Goal: Transaction & Acquisition: Download file/media

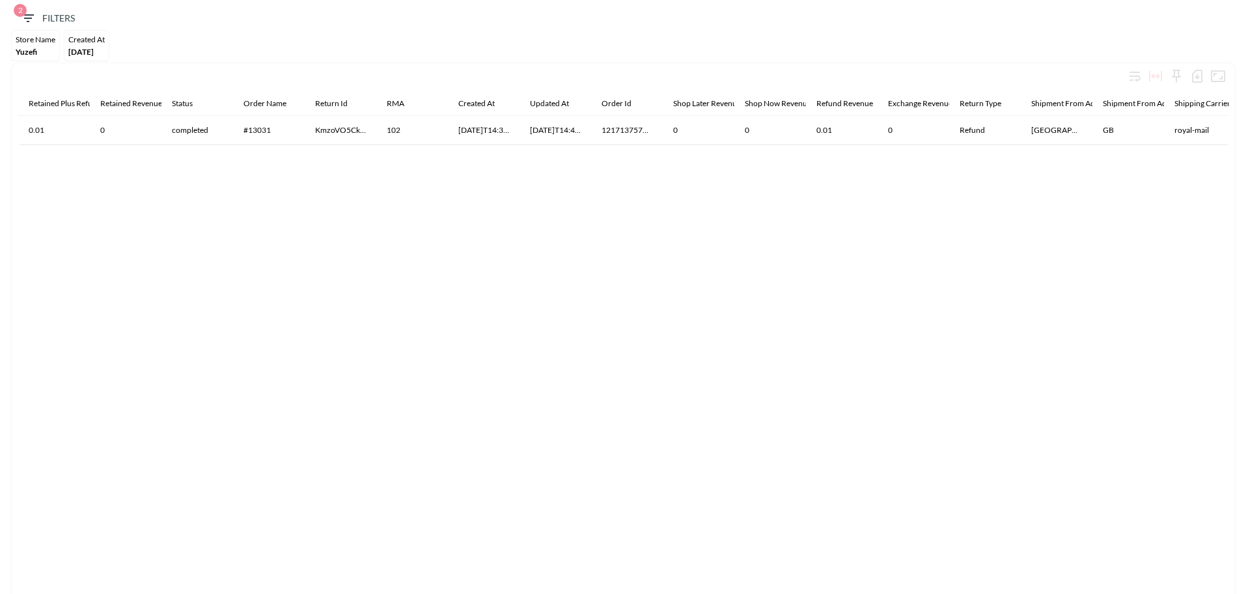
drag, startPoint x: 85, startPoint y: 44, endPoint x: 80, endPoint y: 51, distance: 9.0
click at [83, 49] on div "Created At [DATE]" at bounding box center [86, 46] width 44 height 30
click at [94, 50] on span "[DATE]" at bounding box center [80, 52] width 25 height 10
click at [21, 49] on span "Yuzefi" at bounding box center [26, 52] width 21 height 10
click at [21, 12] on span "2" at bounding box center [20, 10] width 13 height 13
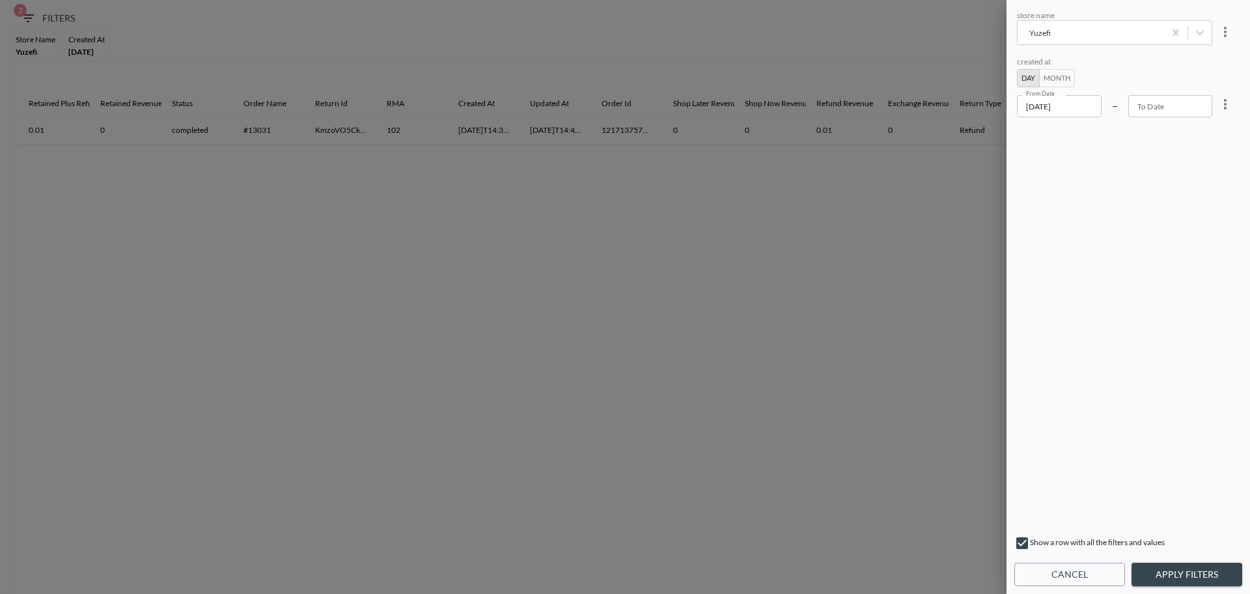
click at [600, 85] on div at bounding box center [625, 297] width 1250 height 594
drag, startPoint x: 712, startPoint y: 51, endPoint x: 778, endPoint y: 83, distance: 73.1
click at [713, 49] on div at bounding box center [625, 297] width 1250 height 594
click at [1075, 580] on button "Cancel" at bounding box center [1070, 575] width 111 height 24
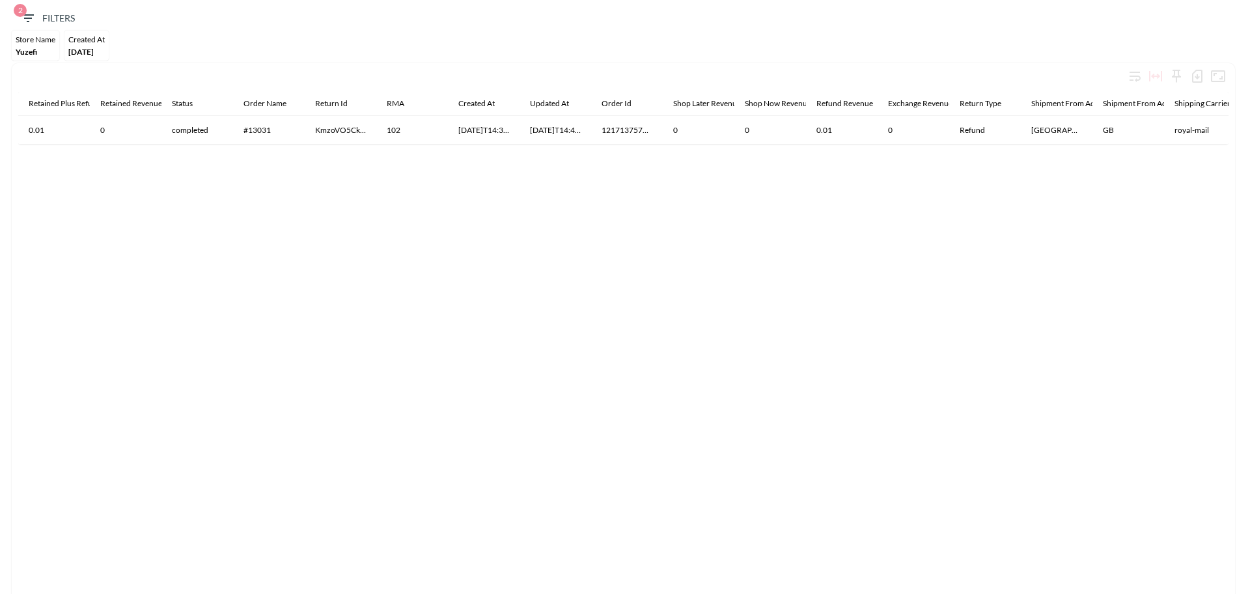
click at [596, 451] on div "Retained Plus Refund Revenue Retained Revenue Status Order Name Return Id RMA C…" at bounding box center [623, 343] width 1211 height 502
drag, startPoint x: 78, startPoint y: 36, endPoint x: 81, endPoint y: 45, distance: 9.7
click at [78, 37] on div "Created At" at bounding box center [86, 40] width 36 height 10
click at [35, 49] on span "Yuzefi" at bounding box center [26, 52] width 21 height 10
click at [48, 18] on span "2 Filters" at bounding box center [47, 18] width 55 height 16
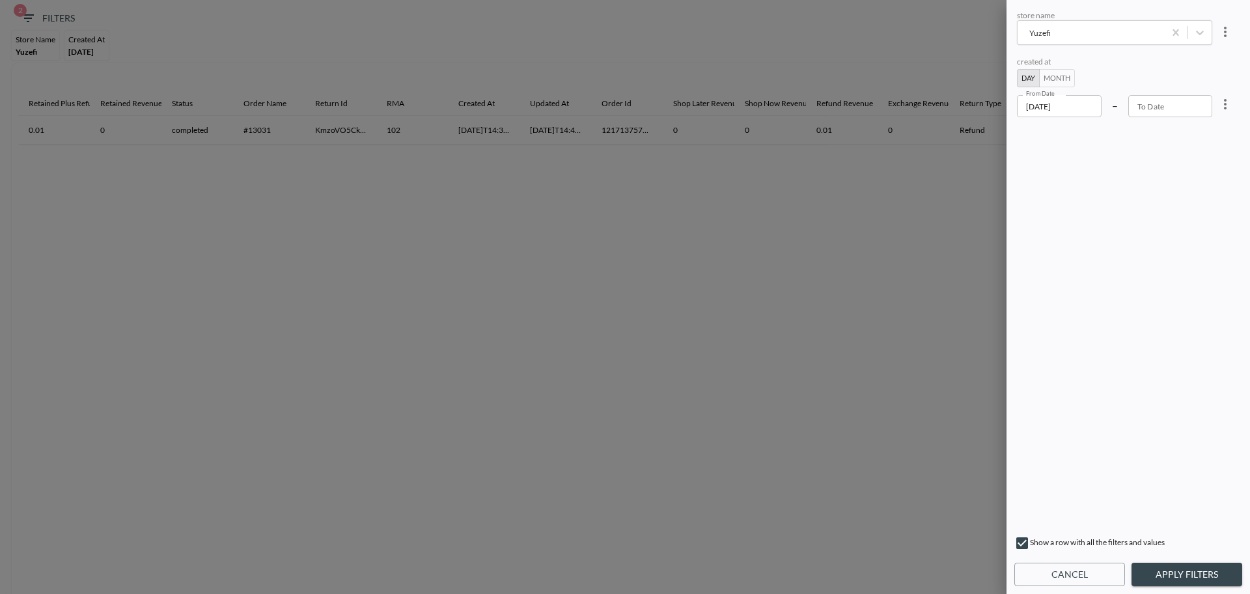
type input "YYYY-MM-DD"
click at [1174, 109] on input "YYYY-MM-DD" at bounding box center [1171, 106] width 85 height 22
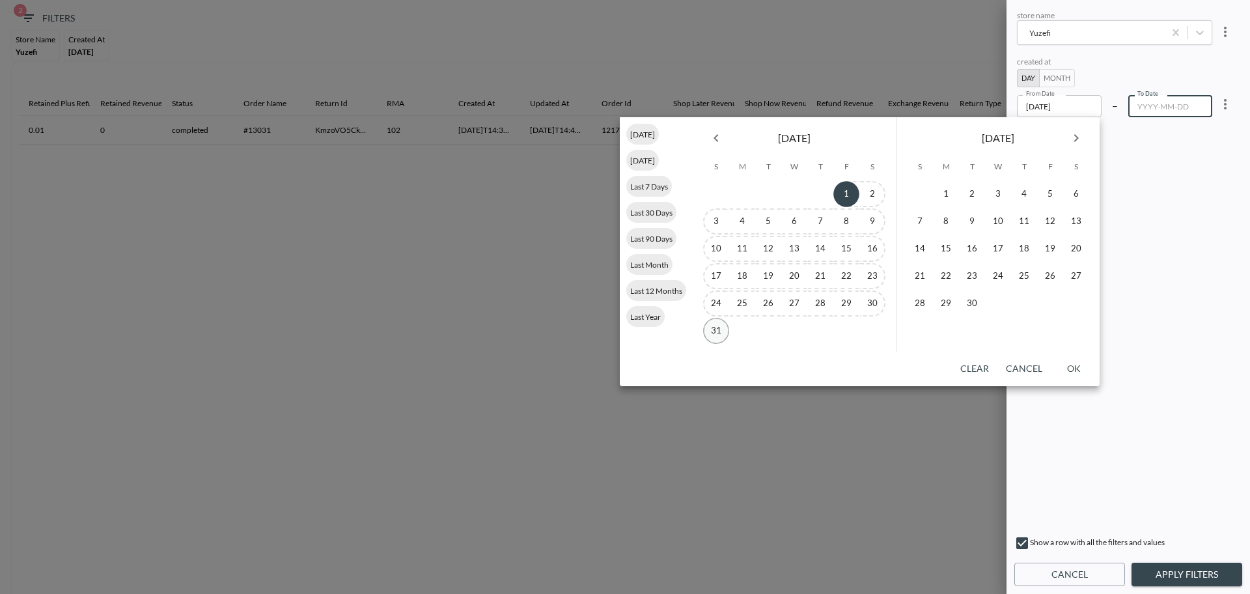
click at [724, 327] on button "31" at bounding box center [716, 331] width 26 height 26
type input "[DATE]"
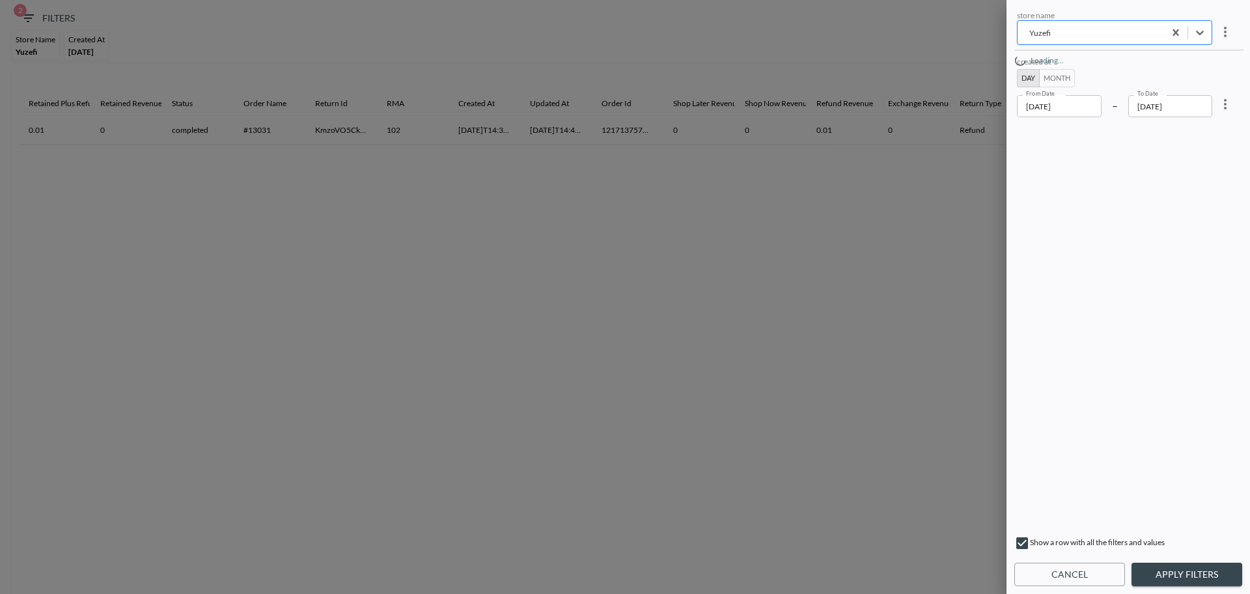
click at [1071, 36] on div "Yuzefi" at bounding box center [1091, 33] width 134 height 12
click at [1069, 31] on div "Yuzefi" at bounding box center [1091, 33] width 134 height 12
click at [1177, 571] on button "Apply Filters" at bounding box center [1187, 575] width 111 height 24
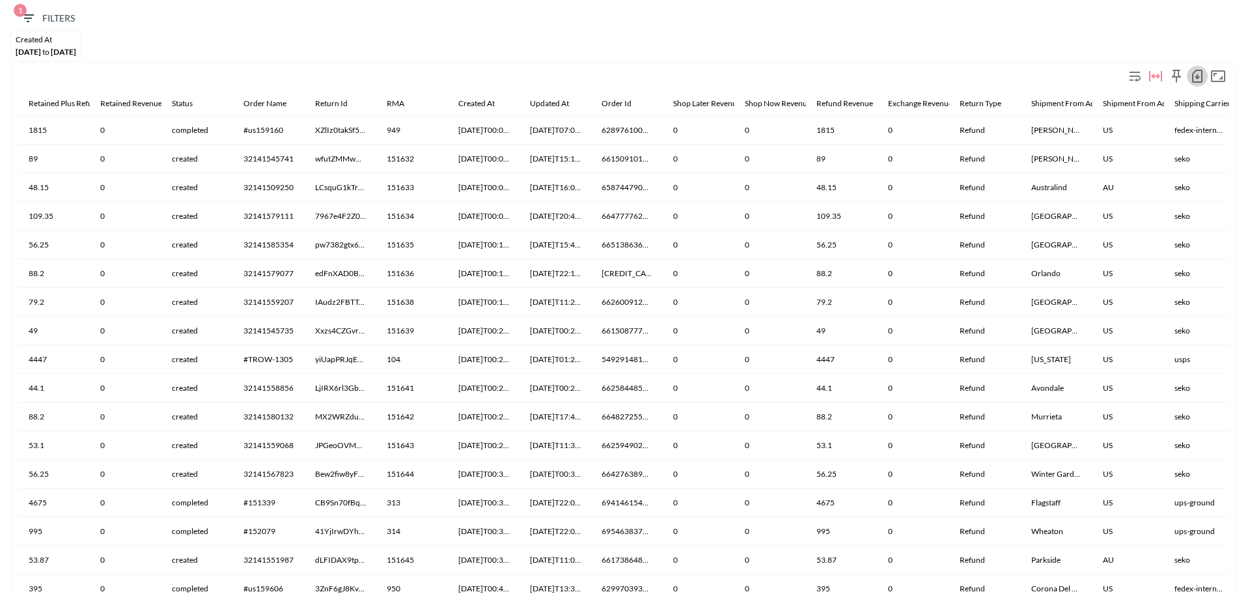
click at [1194, 72] on icon "button" at bounding box center [1198, 76] width 10 height 13
drag, startPoint x: 1078, startPoint y: 102, endPoint x: 709, endPoint y: 119, distance: 369.7
click at [1079, 102] on li "Download CSV ( 50,000 Rows )" at bounding box center [1120, 103] width 173 height 23
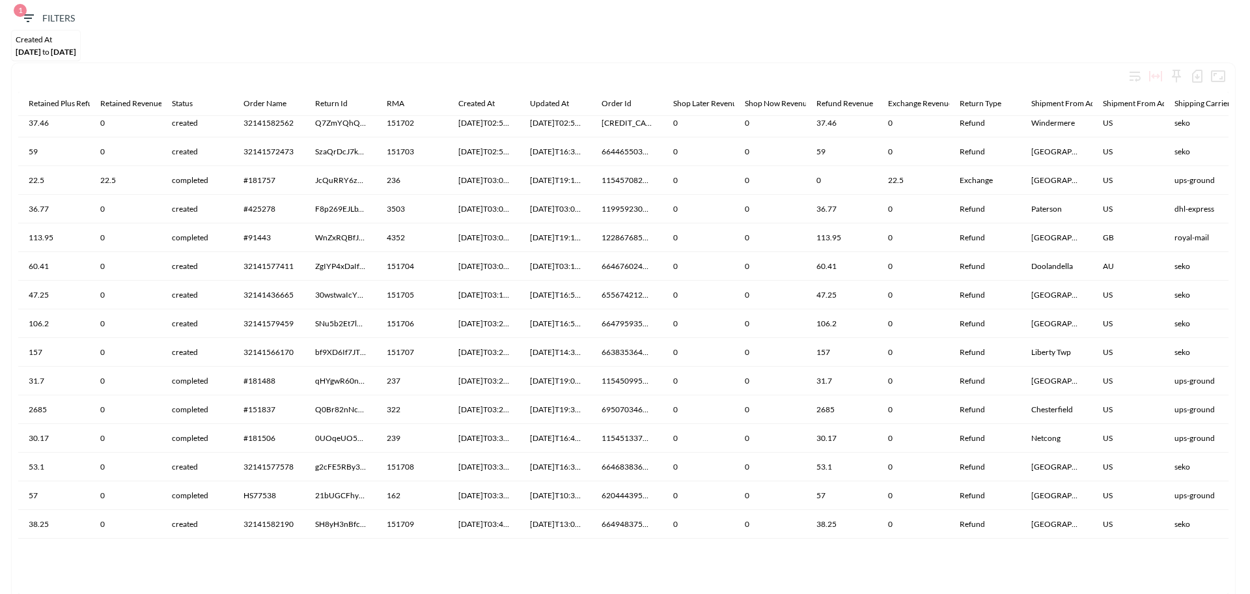
scroll to position [2117, 0]
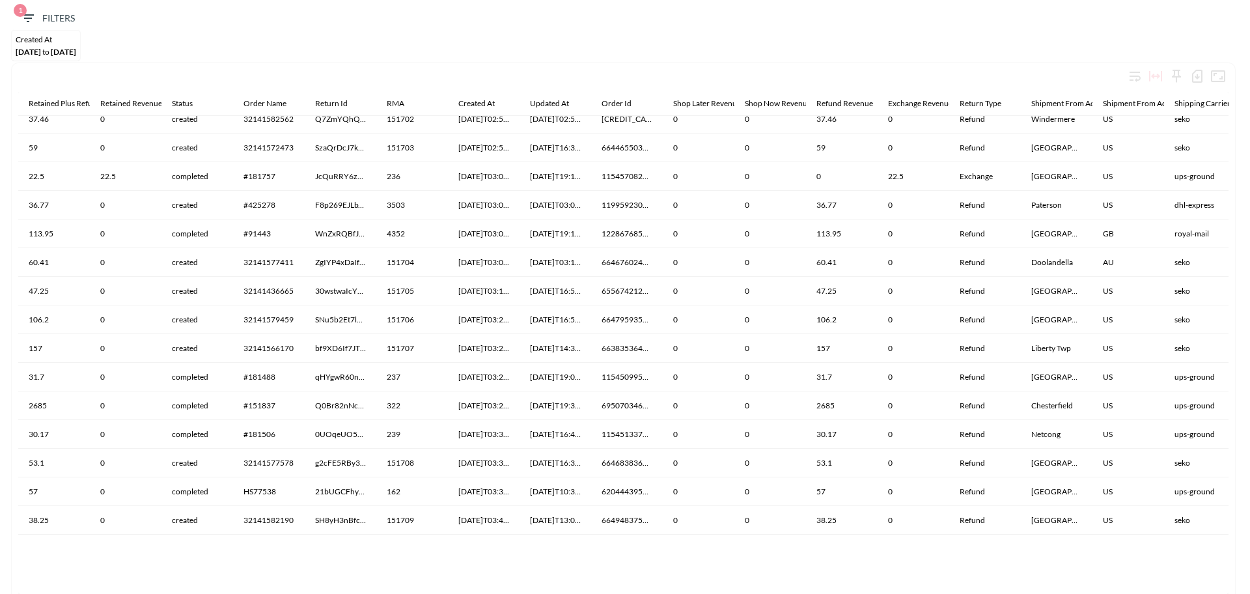
drag, startPoint x: 386, startPoint y: 51, endPoint x: 388, endPoint y: 44, distance: 7.4
click at [388, 44] on div "Created At [DATE] to [DATE]" at bounding box center [625, 47] width 1237 height 33
click at [76, 41] on div "Created At" at bounding box center [46, 40] width 61 height 10
